Goal: Task Accomplishment & Management: Manage account settings

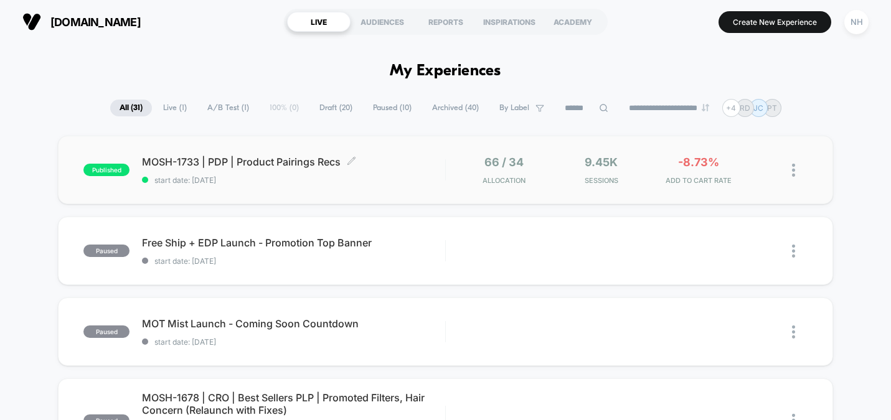
click at [247, 163] on span "MOSH-1733 | PDP | Product Pairings Recs Click to edit experience details" at bounding box center [293, 162] width 303 height 12
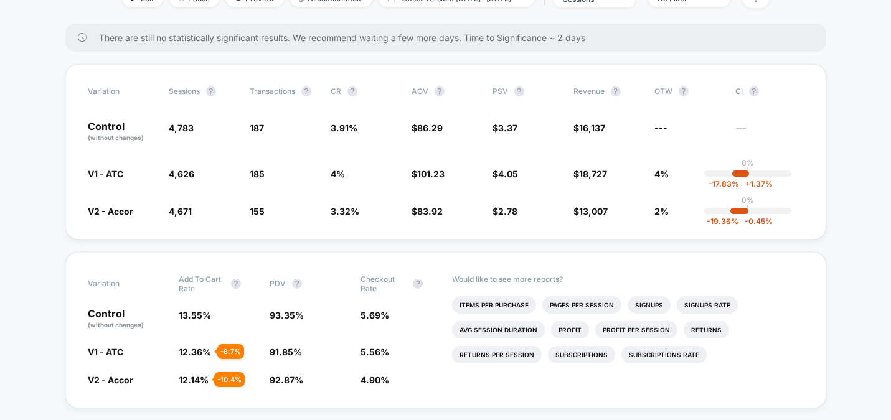
scroll to position [105, 0]
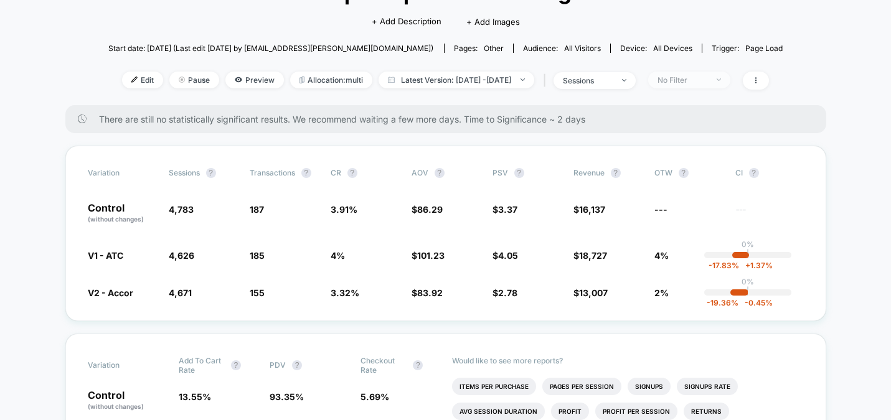
click at [707, 80] on div "No Filter" at bounding box center [682, 79] width 50 height 9
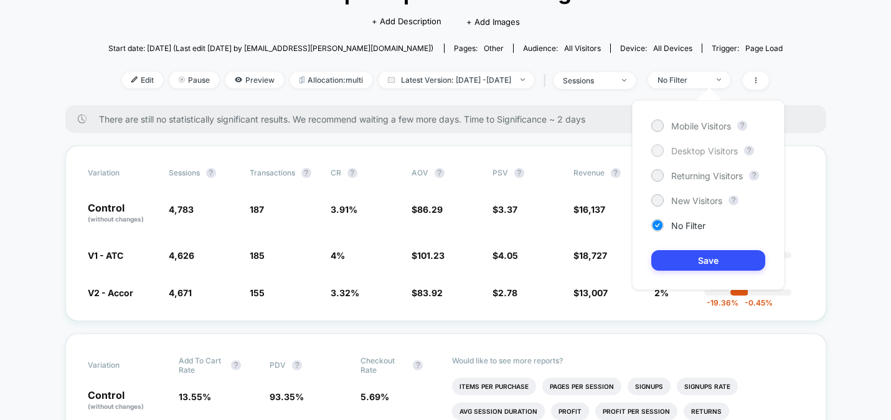
click at [699, 149] on span "Desktop Visitors" at bounding box center [704, 151] width 67 height 11
click at [717, 259] on button "Save" at bounding box center [708, 260] width 114 height 21
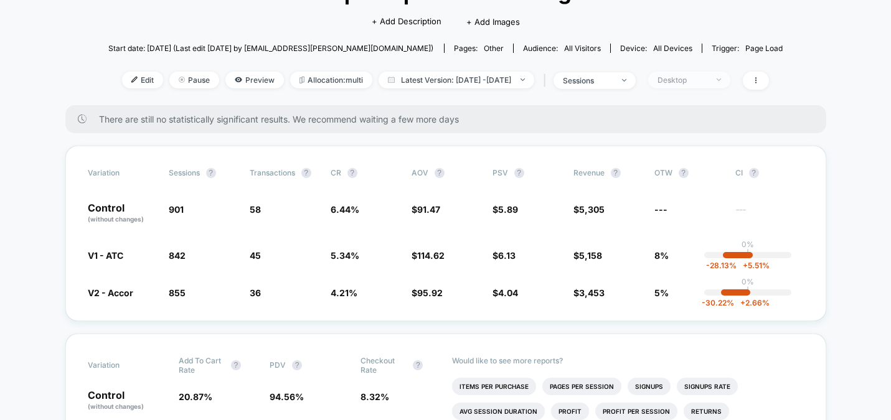
click at [707, 80] on div "Desktop" at bounding box center [682, 79] width 50 height 9
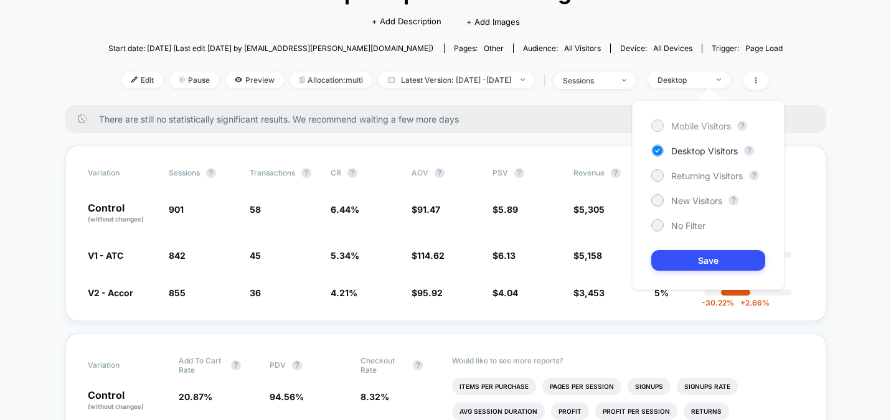
click at [703, 131] on span "Mobile Visitors" at bounding box center [701, 126] width 60 height 11
click at [719, 256] on button "Save" at bounding box center [708, 260] width 114 height 21
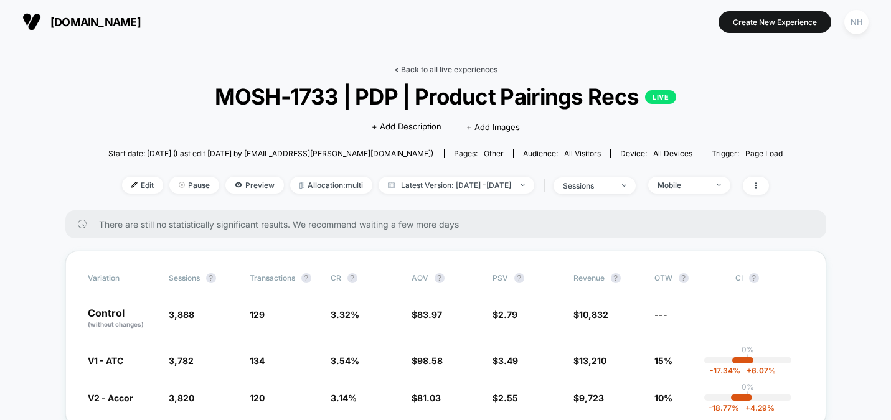
click at [440, 65] on link "< Back to all live experiences" at bounding box center [445, 69] width 103 height 9
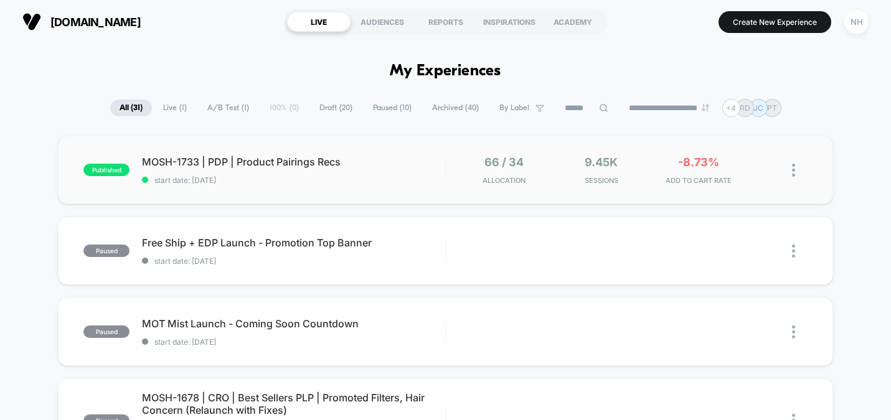
click at [268, 154] on div "published MOSH-1733 | PDP | Product Pairings Recs start date: [DATE] 66 / 34 Al…" at bounding box center [445, 170] width 775 height 68
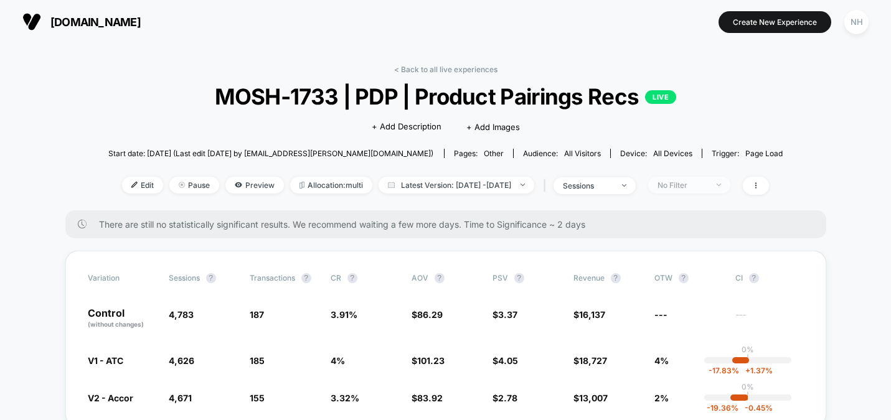
click at [693, 177] on span "No Filter" at bounding box center [689, 185] width 82 height 17
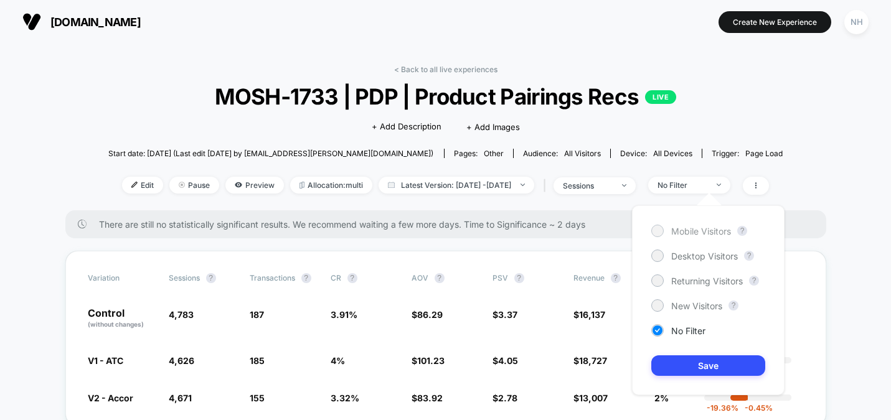
click at [698, 232] on span "Mobile Visitors" at bounding box center [701, 231] width 60 height 11
click at [719, 360] on button "Save" at bounding box center [708, 365] width 114 height 21
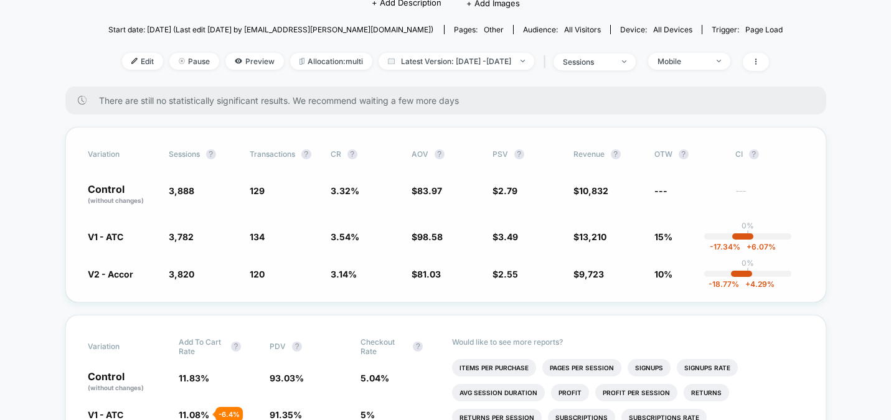
scroll to position [53, 0]
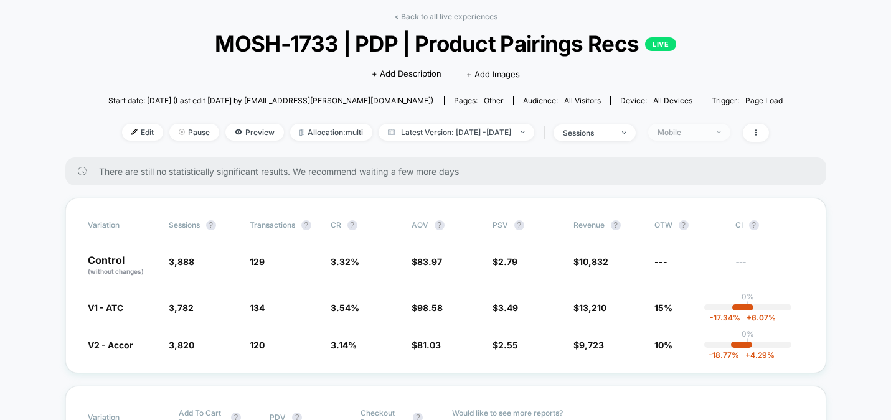
click at [707, 130] on div "Mobile" at bounding box center [682, 132] width 50 height 9
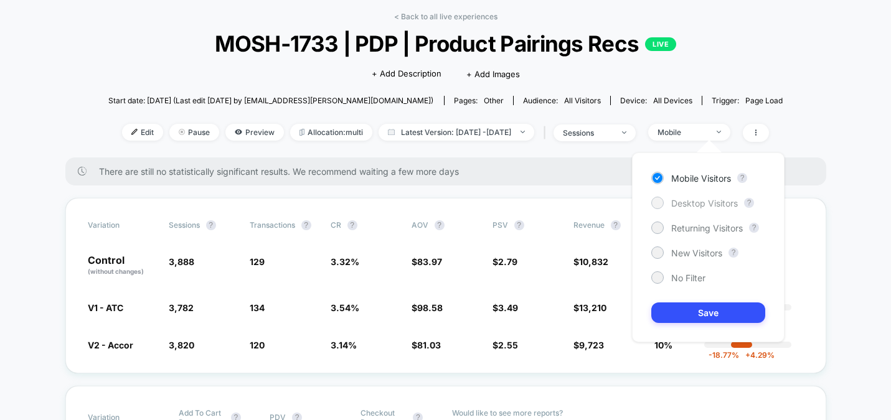
click at [703, 202] on span "Desktop Visitors" at bounding box center [704, 203] width 67 height 11
click at [711, 309] on button "Save" at bounding box center [708, 313] width 114 height 21
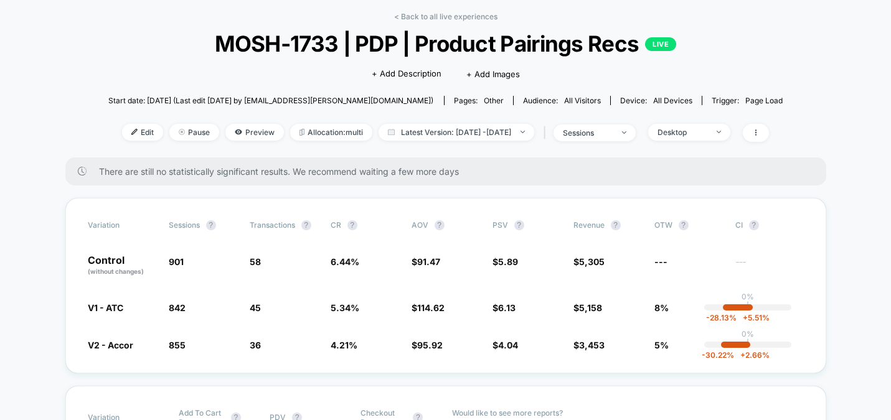
scroll to position [166, 0]
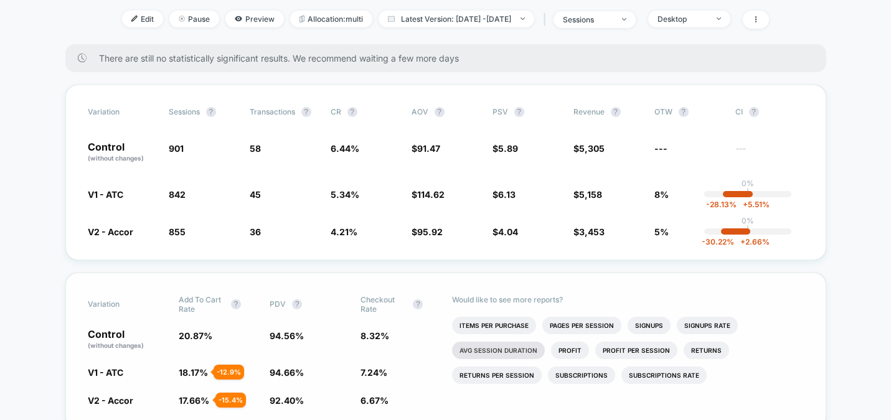
click at [514, 354] on li "Avg Session Duration" at bounding box center [498, 350] width 93 height 17
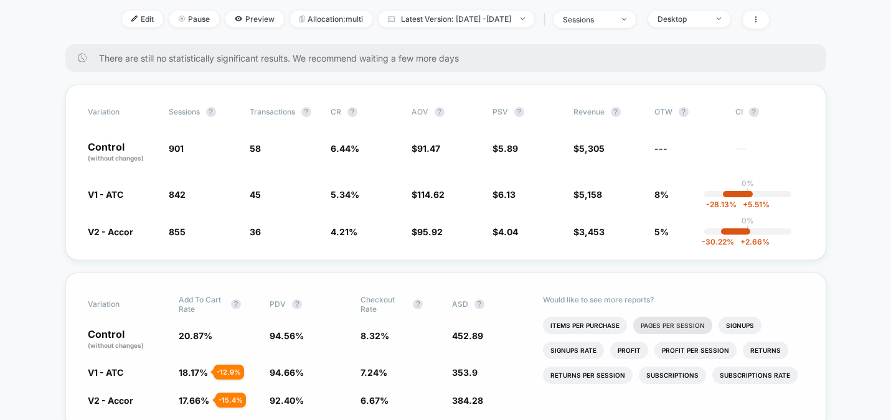
click at [649, 328] on li "Pages Per Session" at bounding box center [672, 325] width 79 height 17
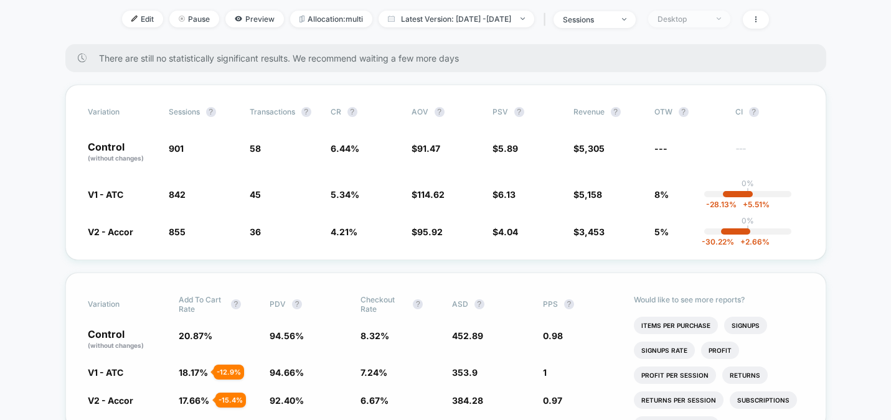
click at [730, 22] on span "Desktop" at bounding box center [689, 19] width 82 height 17
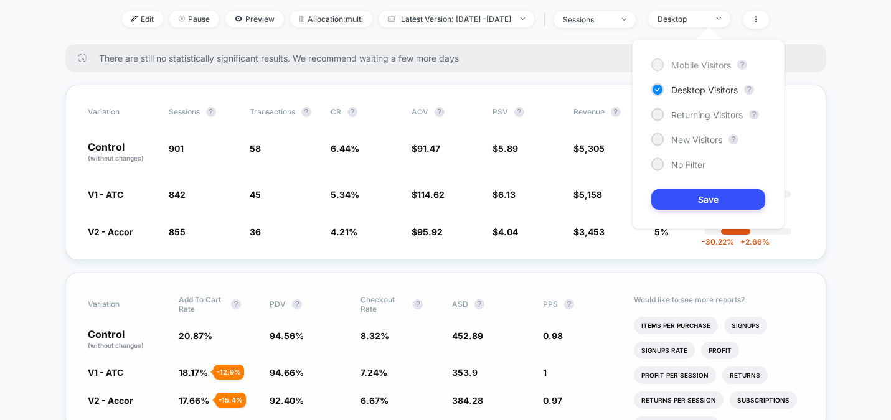
click at [713, 65] on span "Mobile Visitors" at bounding box center [701, 65] width 60 height 11
click at [714, 194] on button "Save" at bounding box center [708, 199] width 114 height 21
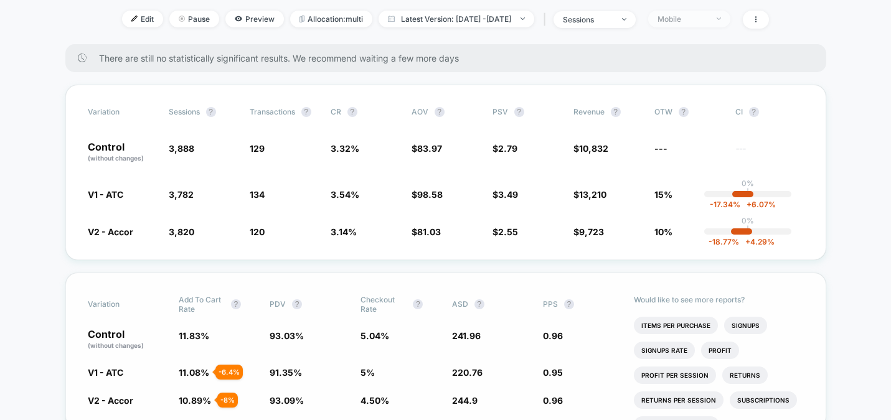
click at [695, 21] on div "Mobile" at bounding box center [682, 18] width 50 height 9
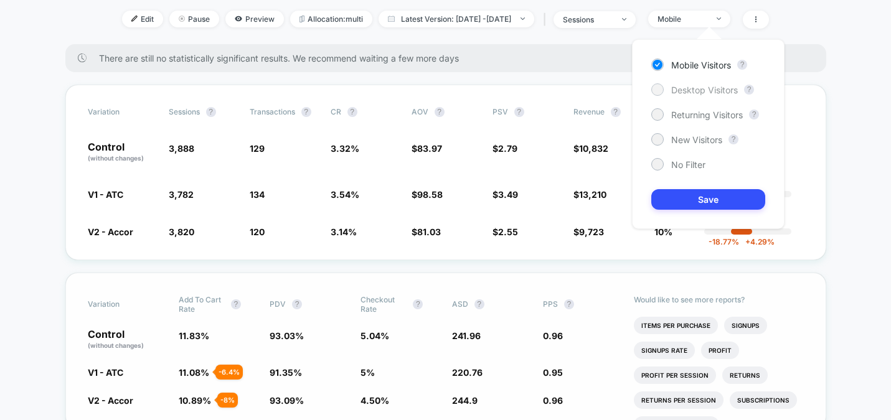
click at [695, 86] on span "Desktop Visitors" at bounding box center [704, 90] width 67 height 11
click at [701, 65] on span "Mobile Visitors" at bounding box center [701, 65] width 60 height 11
click at [701, 202] on button "Save" at bounding box center [708, 199] width 114 height 21
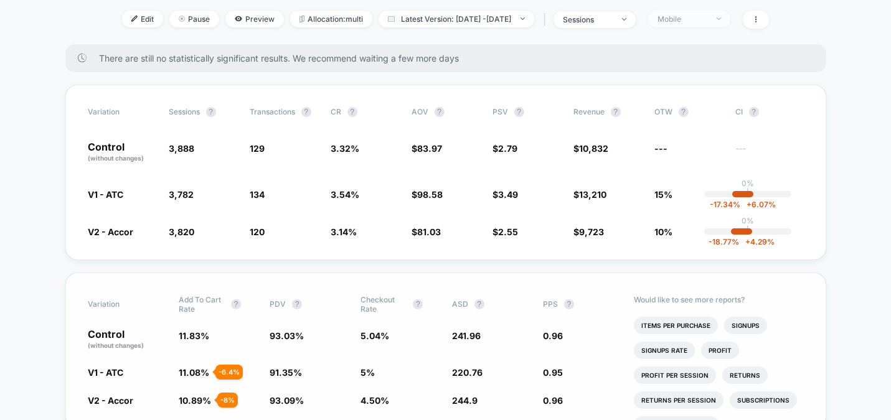
click at [702, 25] on span "Mobile" at bounding box center [689, 19] width 82 height 17
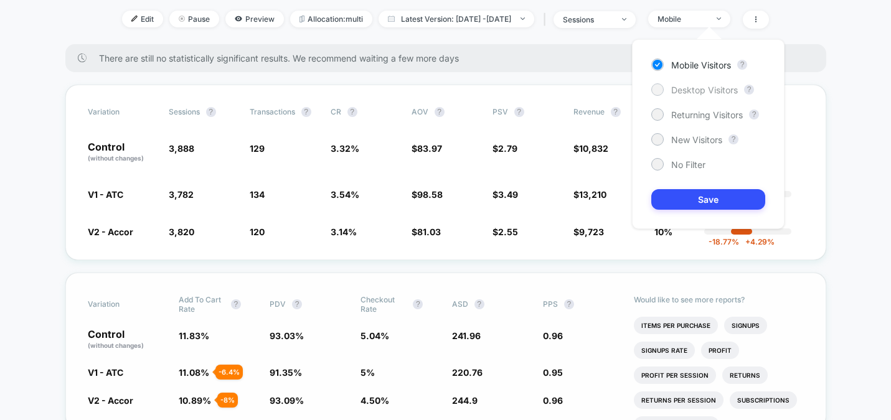
click at [688, 87] on span "Desktop Visitors" at bounding box center [704, 90] width 67 height 11
click at [694, 192] on button "Save" at bounding box center [708, 199] width 114 height 21
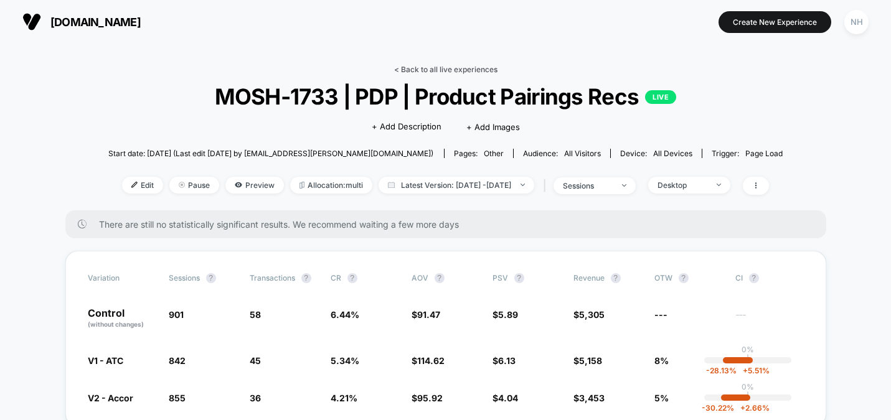
click at [474, 66] on link "< Back to all live experiences" at bounding box center [445, 69] width 103 height 9
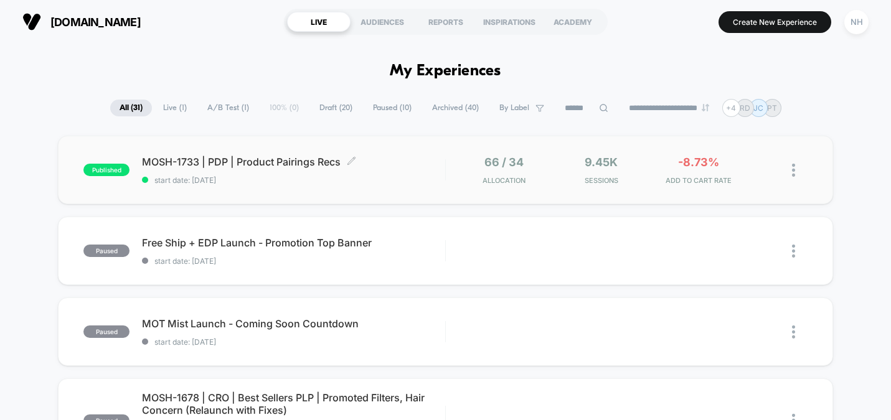
click at [306, 164] on span "MOSH-1733 | PDP | Product Pairings Recs Click to edit experience details" at bounding box center [293, 162] width 303 height 12
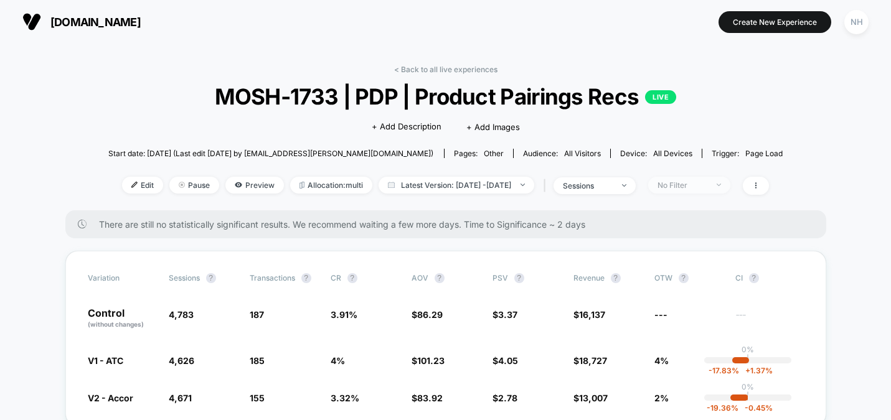
click at [683, 179] on span "No Filter" at bounding box center [689, 185] width 82 height 17
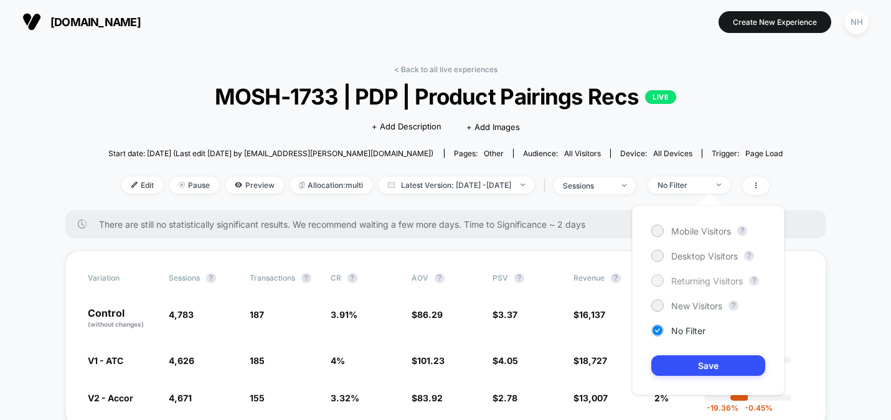
click at [691, 283] on span "Returning Visitors" at bounding box center [707, 281] width 72 height 11
click at [701, 304] on span "New Visitors" at bounding box center [696, 306] width 51 height 11
click at [708, 357] on button "Save" at bounding box center [708, 365] width 114 height 21
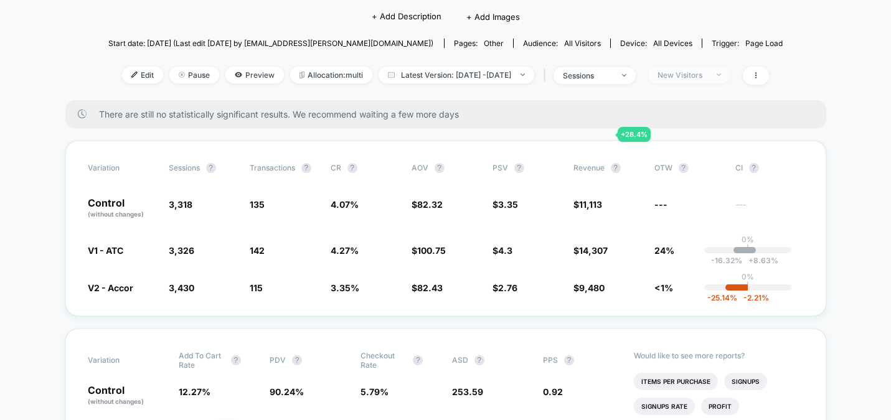
scroll to position [98, 0]
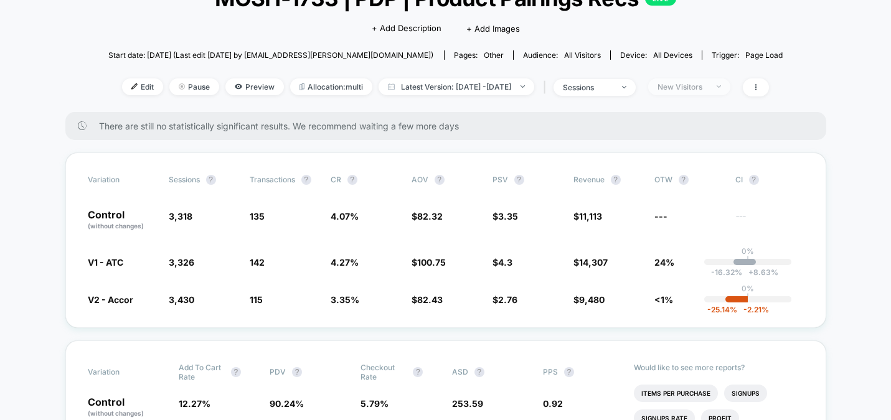
click at [707, 82] on div "New Visitors" at bounding box center [682, 86] width 50 height 9
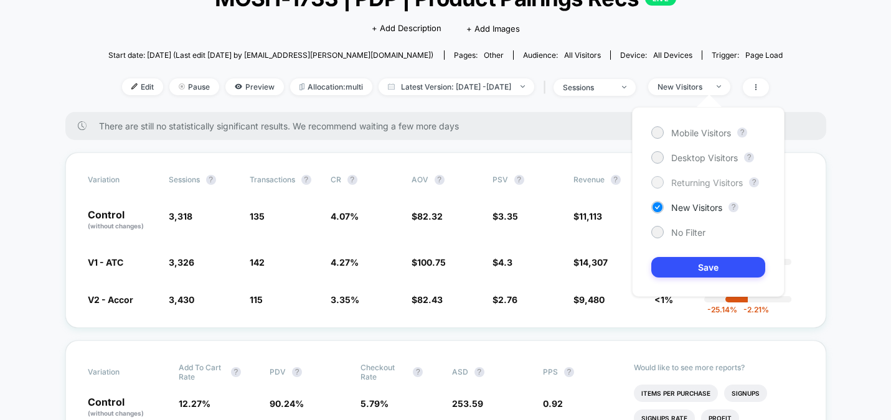
click at [695, 179] on span "Returning Visitors" at bounding box center [707, 182] width 72 height 11
click at [713, 265] on button "Save" at bounding box center [708, 267] width 114 height 21
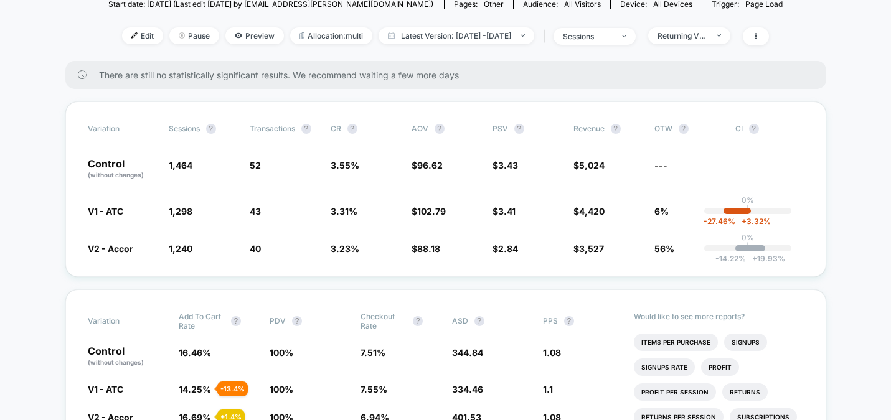
scroll to position [169, 0]
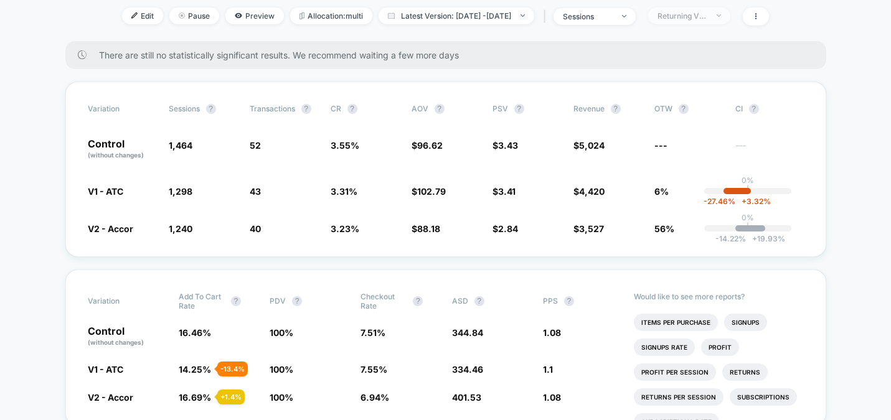
click at [705, 13] on div "Returning Visitors" at bounding box center [682, 15] width 50 height 9
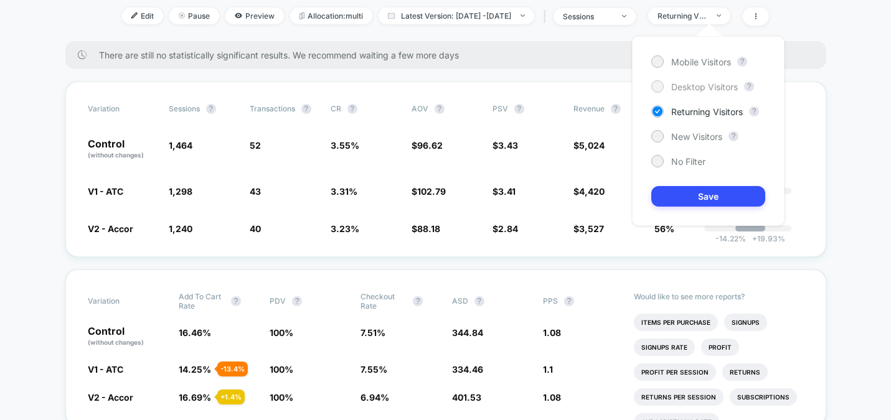
click at [708, 88] on span "Desktop Visitors" at bounding box center [704, 87] width 67 height 11
click at [717, 191] on button "Save" at bounding box center [708, 196] width 114 height 21
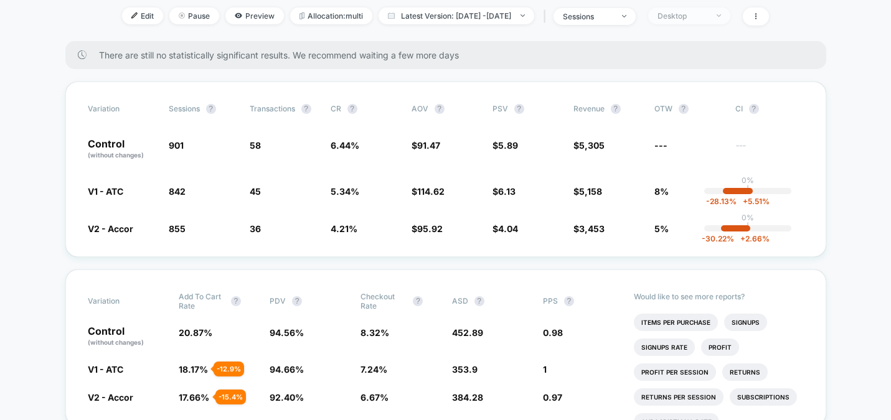
click at [706, 19] on span "Desktop" at bounding box center [689, 15] width 82 height 17
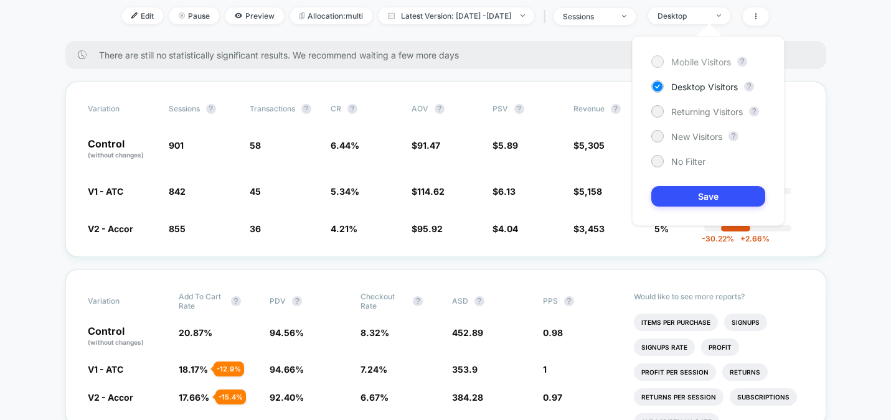
click at [706, 62] on span "Mobile Visitors" at bounding box center [701, 62] width 60 height 11
click at [701, 186] on button "Save" at bounding box center [708, 196] width 114 height 21
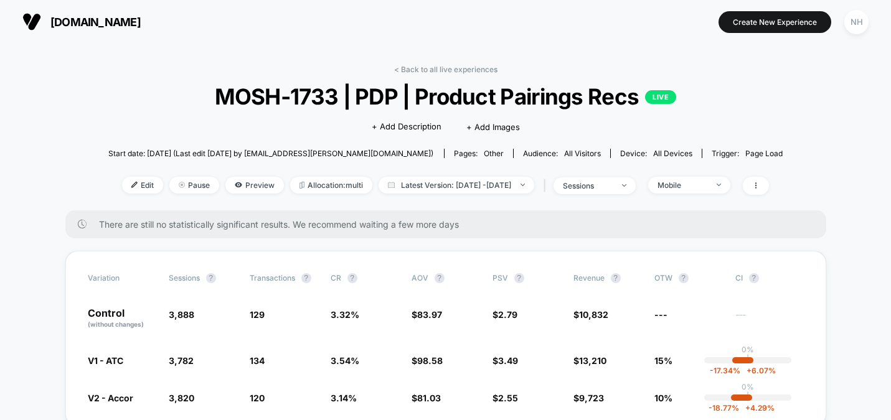
click at [415, 72] on link "< Back to all live experiences" at bounding box center [445, 69] width 103 height 9
